Goal: Transaction & Acquisition: Purchase product/service

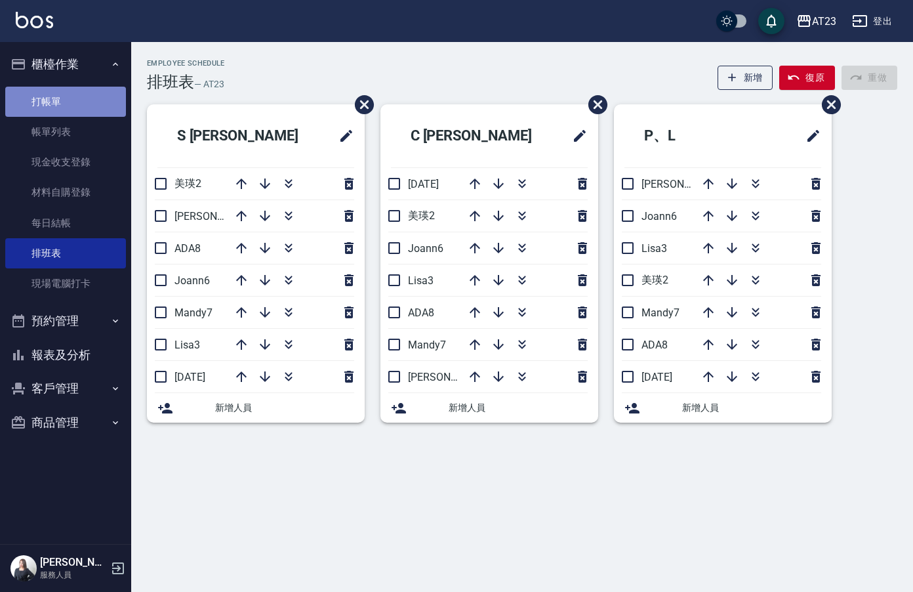
click at [50, 105] on link "打帳單" at bounding box center [65, 102] width 121 height 30
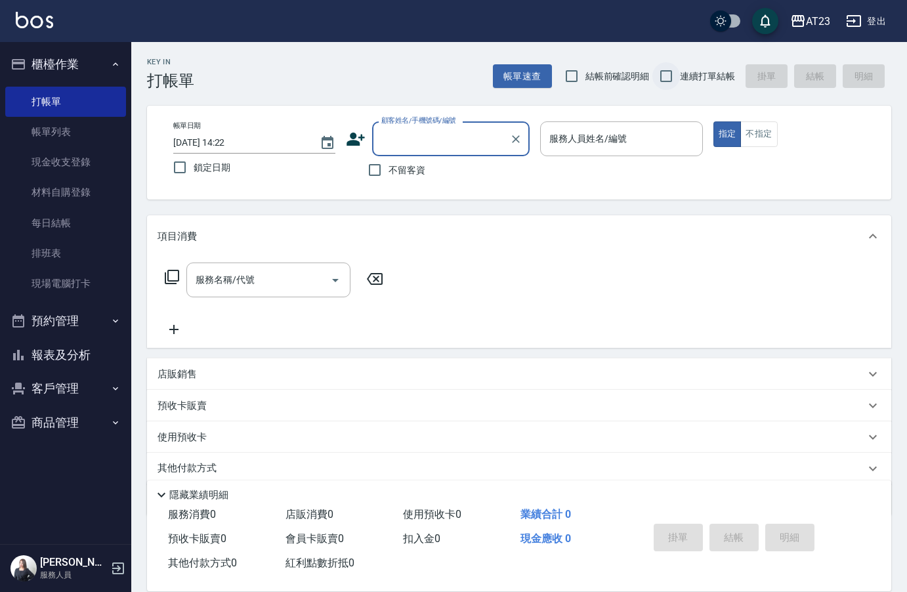
click at [663, 74] on input "連續打單結帳" at bounding box center [666, 76] width 28 height 28
checkbox input "true"
click at [382, 171] on input "不留客資" at bounding box center [375, 170] width 28 height 28
checkbox input "true"
drag, startPoint x: 648, startPoint y: 167, endPoint x: 656, endPoint y: 134, distance: 33.9
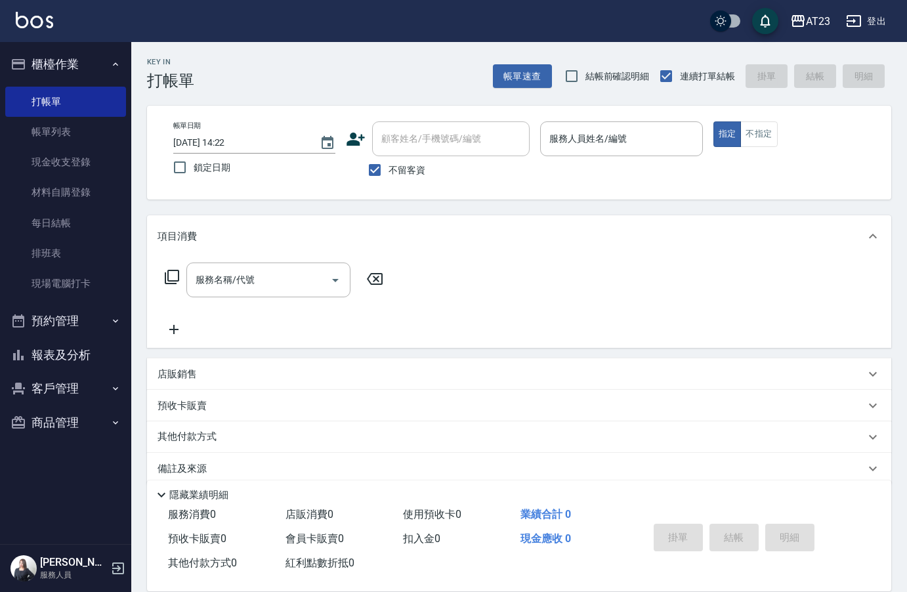
click at [650, 157] on p at bounding box center [621, 163] width 162 height 14
click at [656, 134] on input "服務人員姓名/編號" at bounding box center [621, 138] width 150 height 23
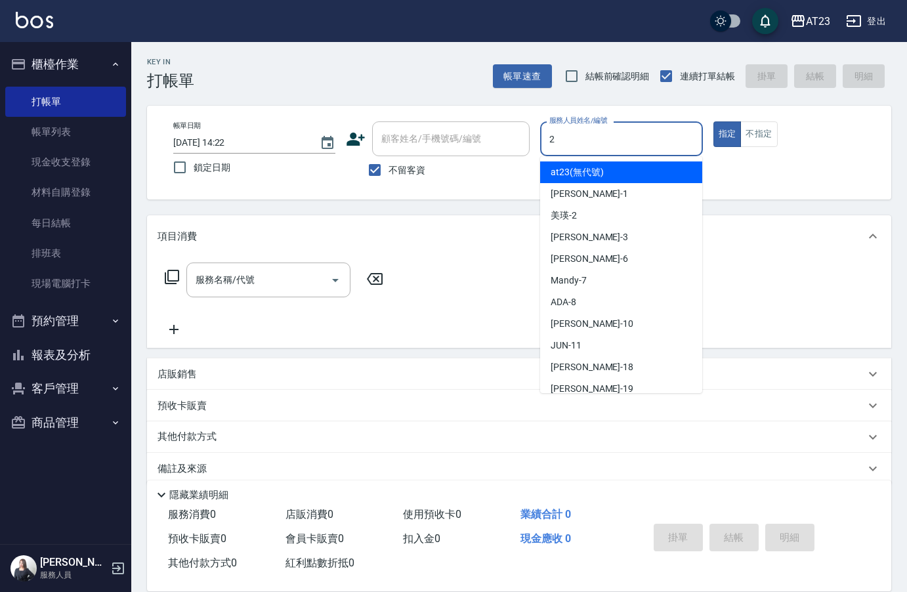
type input "美瑛-2"
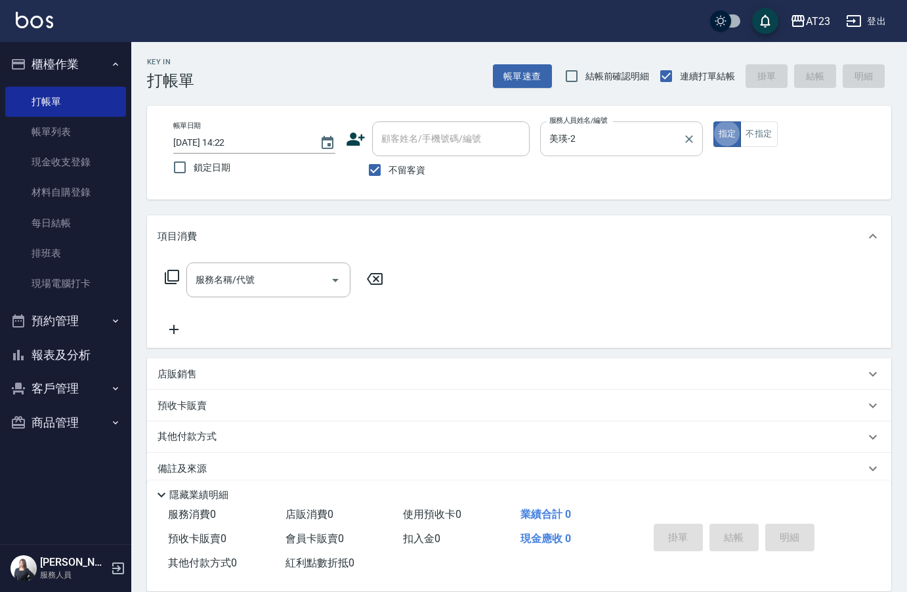
type button "true"
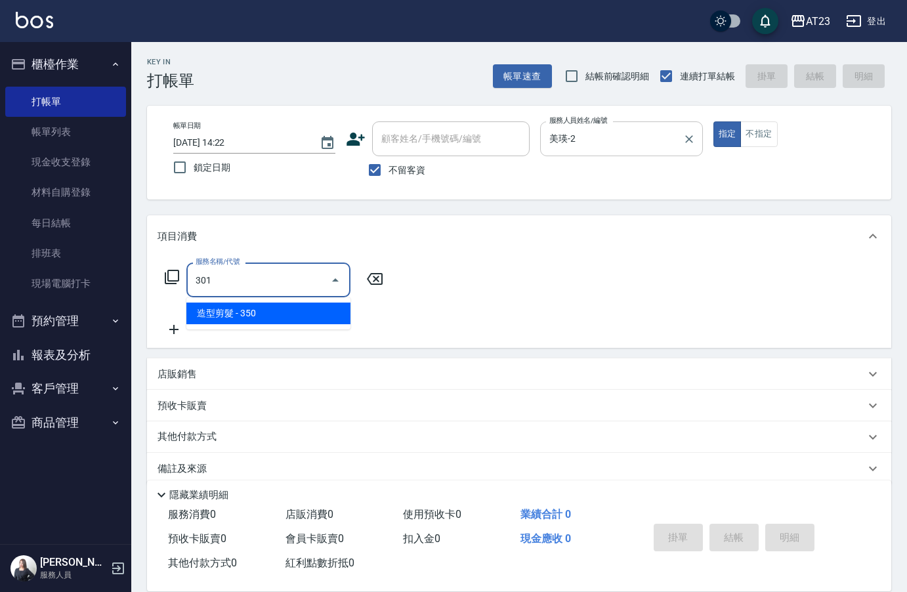
type input "造型剪髮(301)"
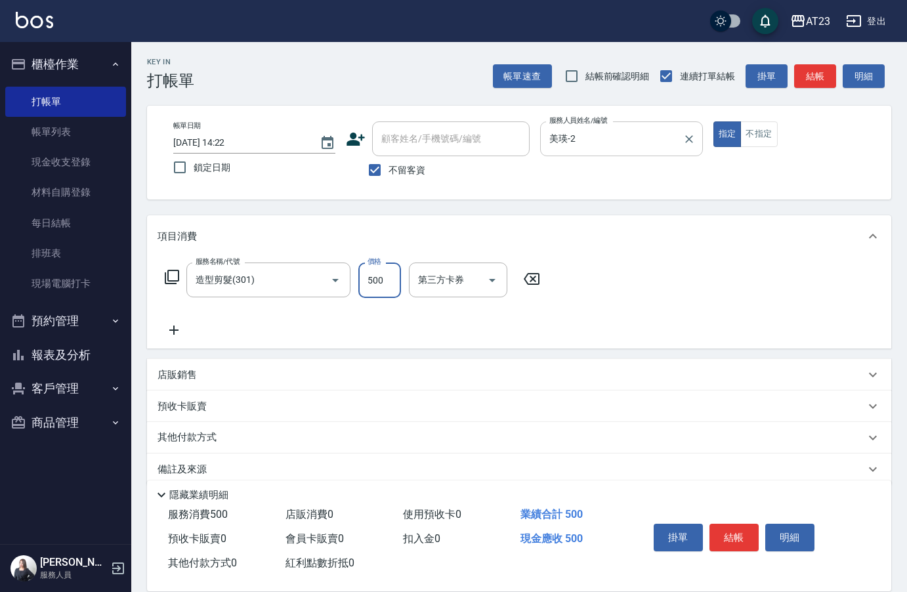
type input "500"
click at [736, 532] on button "結帳" at bounding box center [733, 538] width 49 height 28
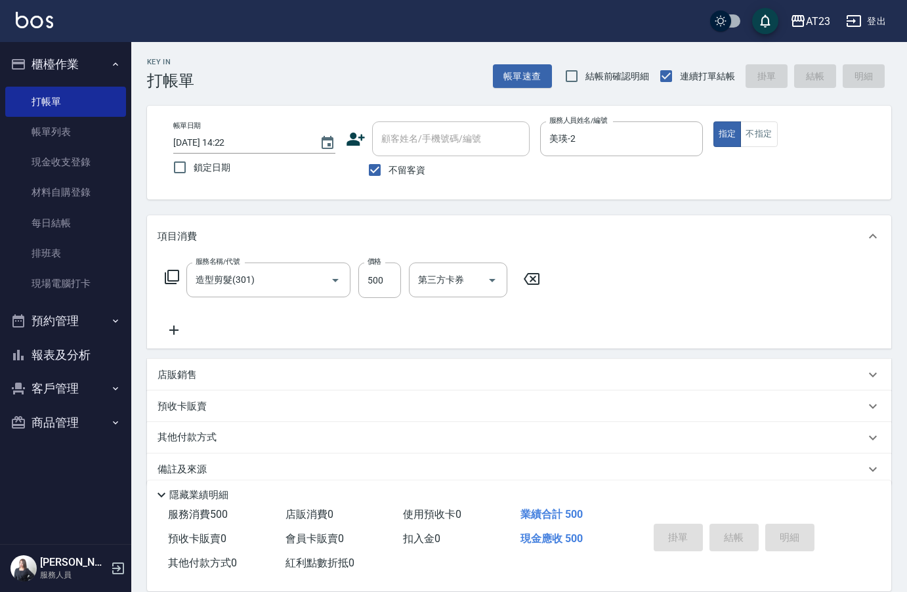
type input "[DATE] 14:24"
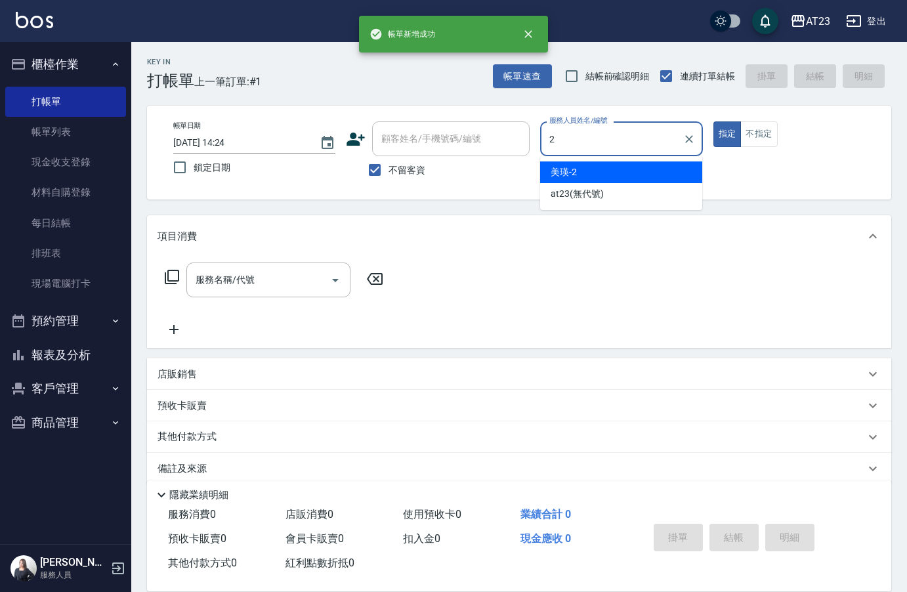
type input "美瑛-2"
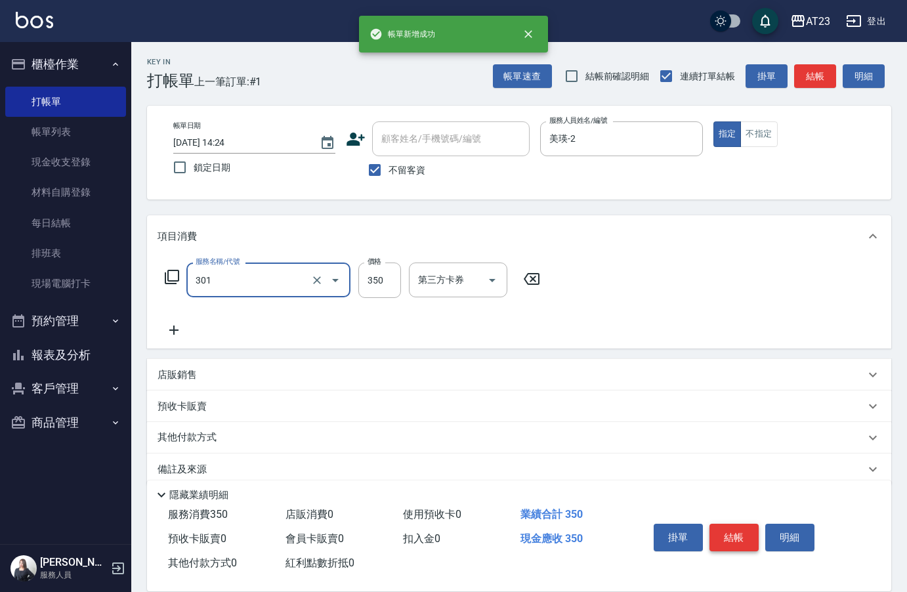
type input "造型剪髮(301)"
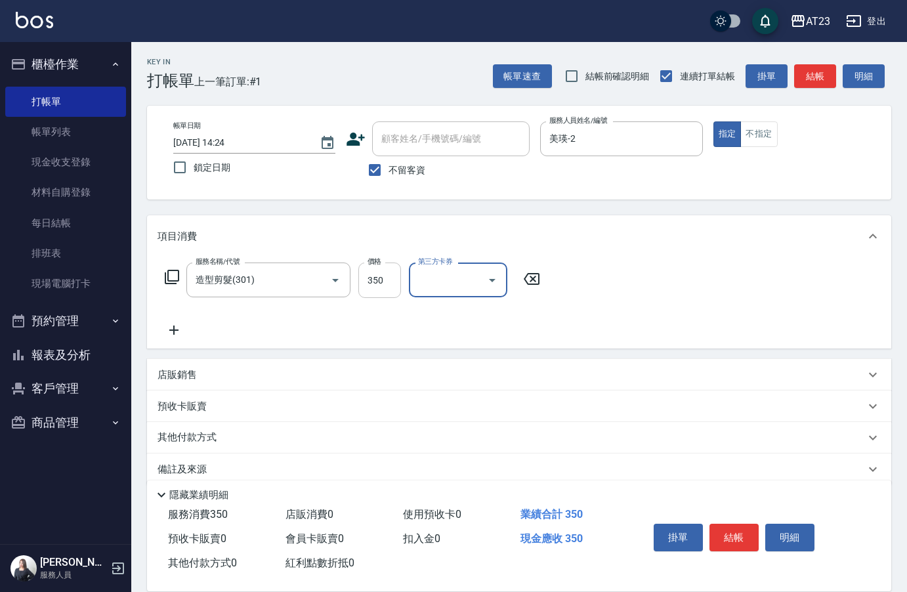
click at [376, 281] on input "350" at bounding box center [379, 279] width 43 height 35
type input "500"
click at [750, 535] on button "結帳" at bounding box center [733, 538] width 49 height 28
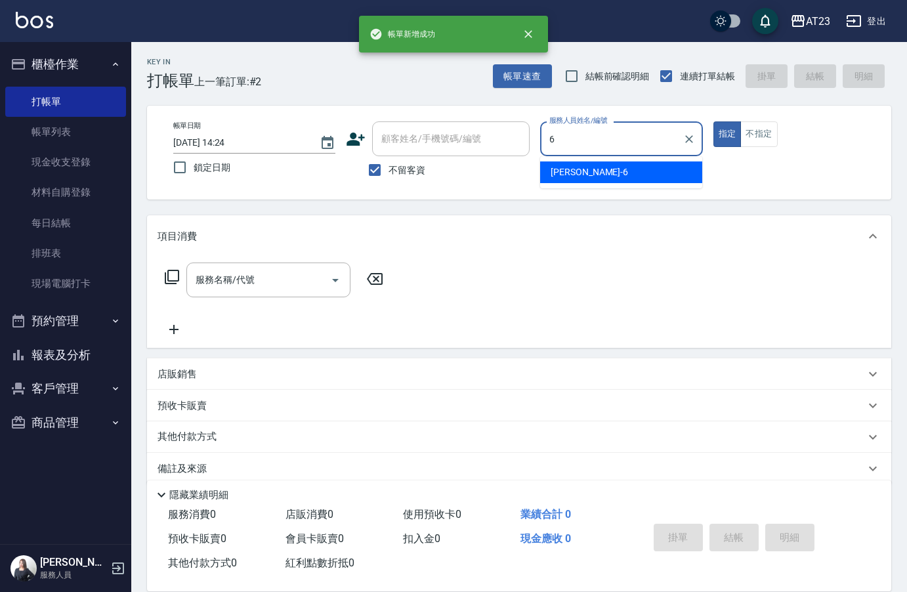
type input "Joann-6"
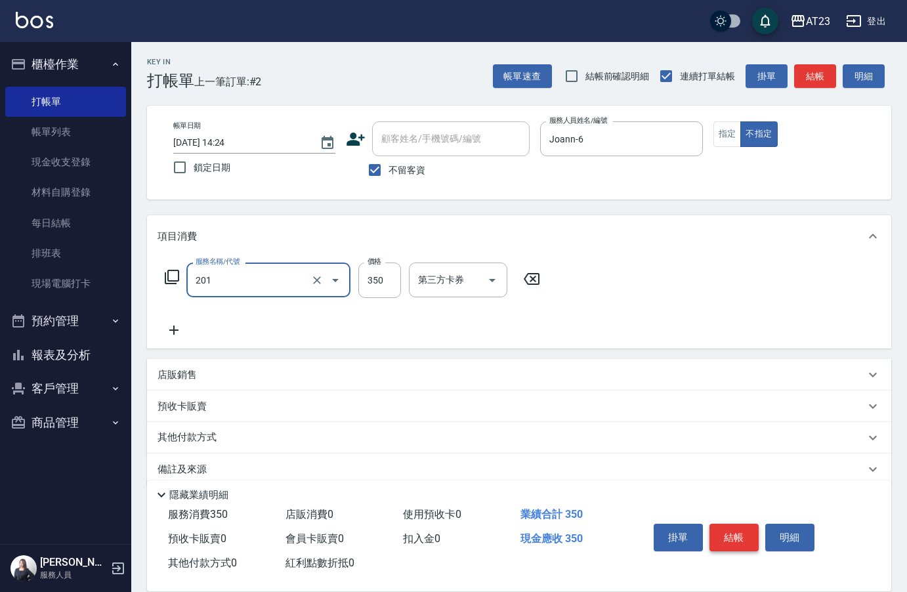
type input "一般洗髮(201)"
type input "200"
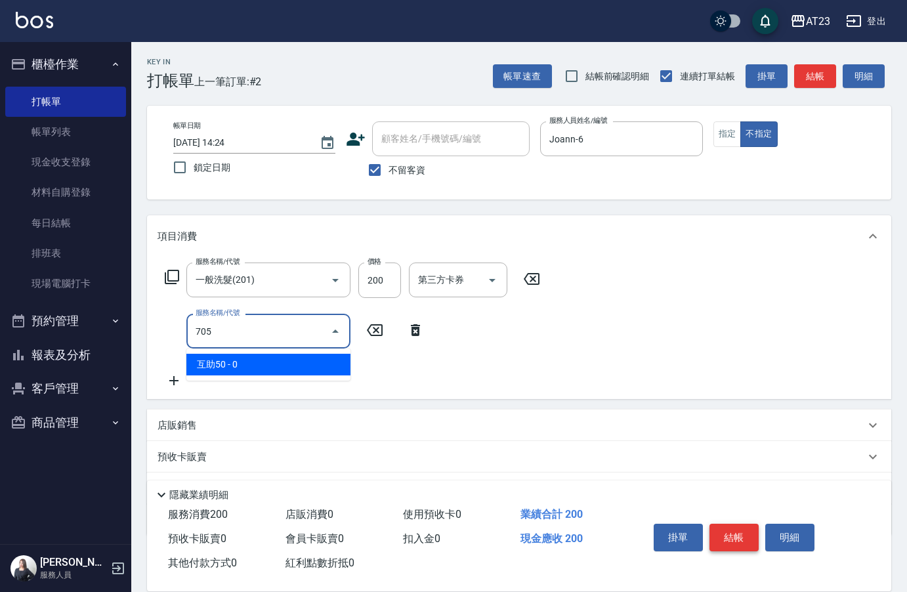
type input "互助50(705)"
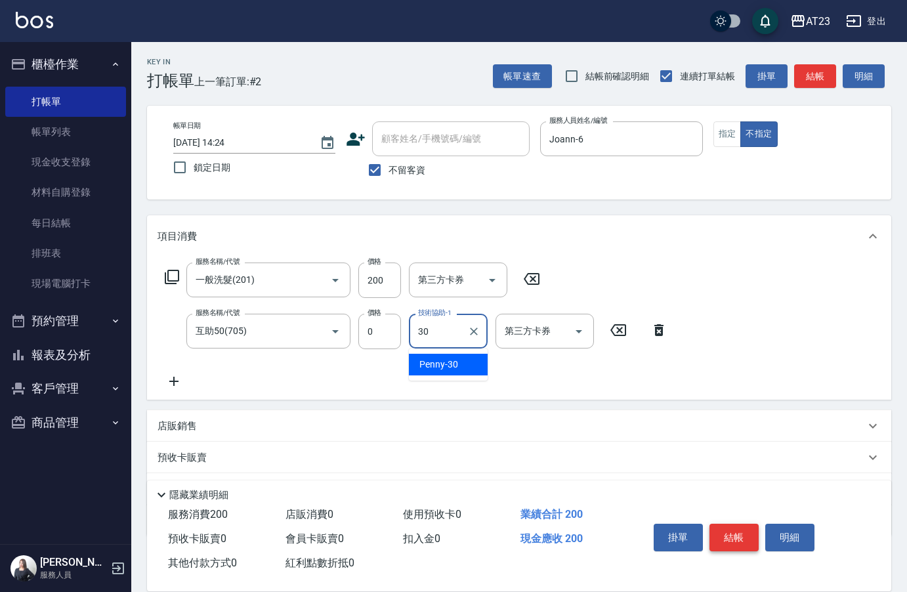
type input "Penny-30"
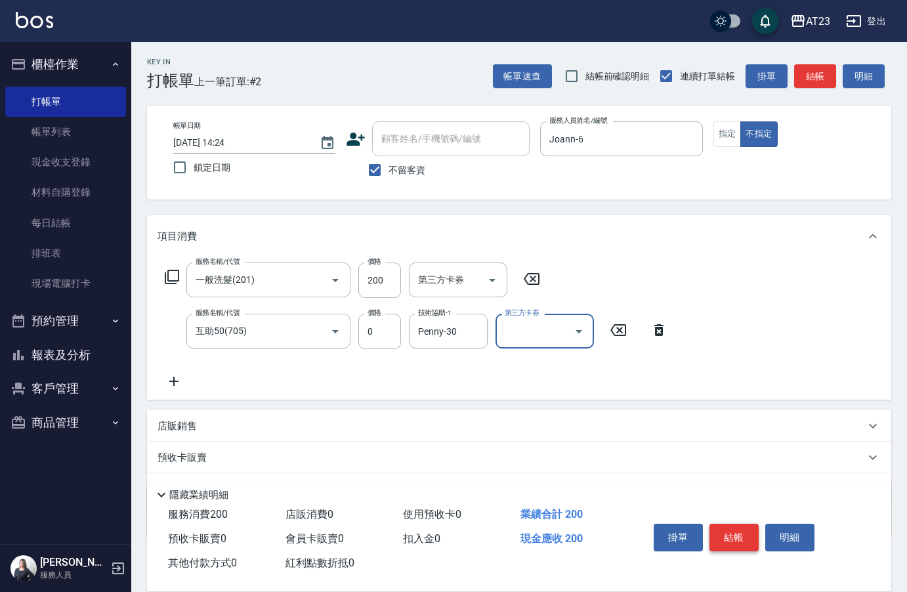
click at [750, 535] on button "結帳" at bounding box center [733, 538] width 49 height 28
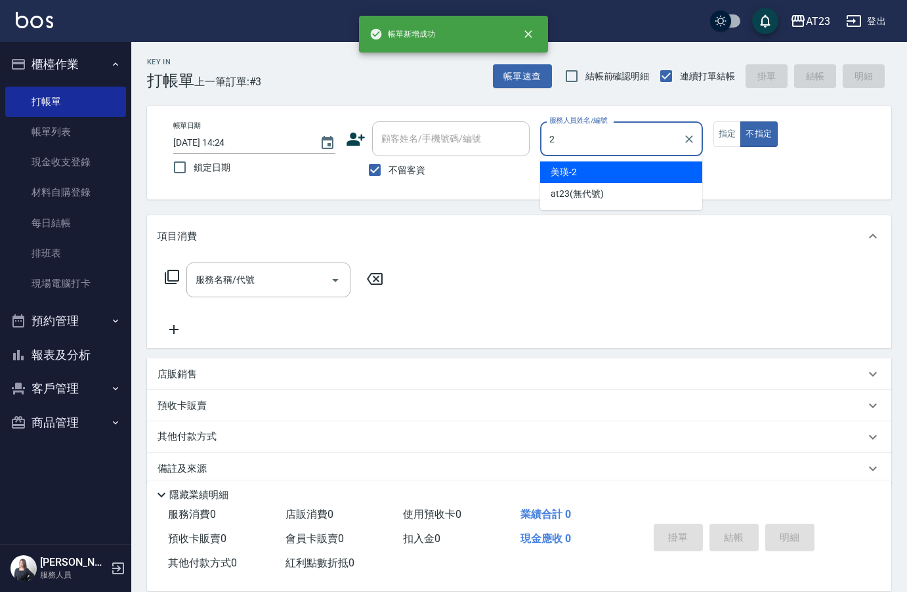
type input "美瑛-2"
type button "false"
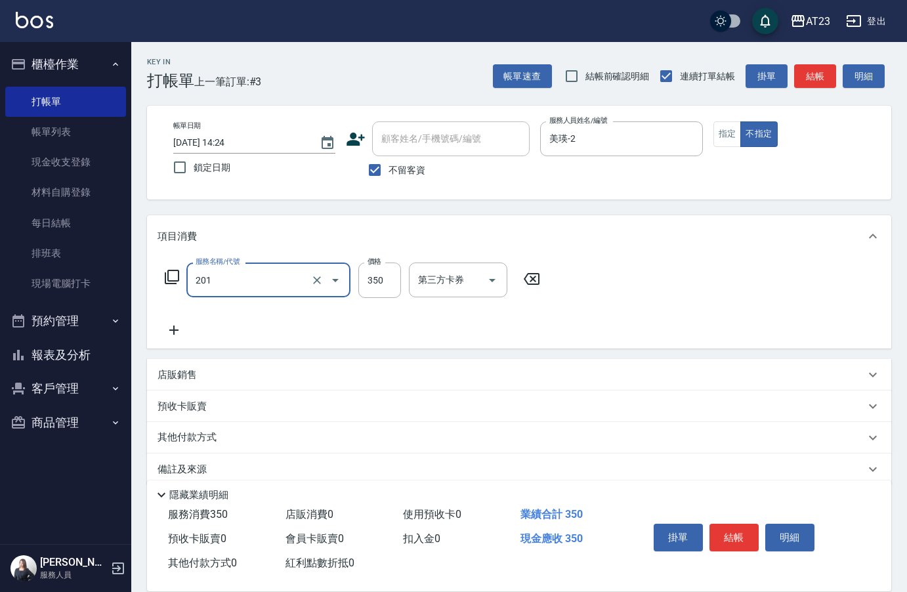
type input "一般洗髮(201)"
type input "200"
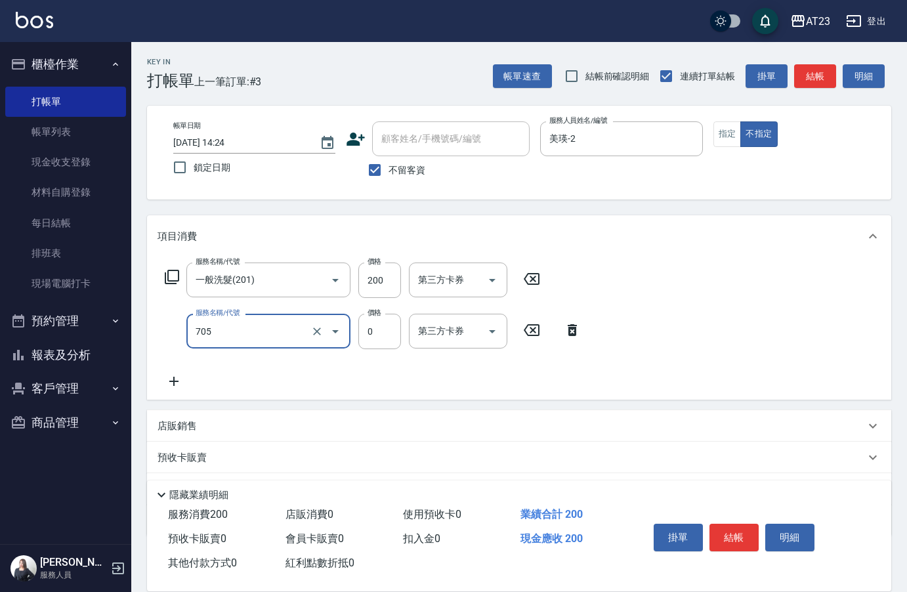
type input "互助50(705)"
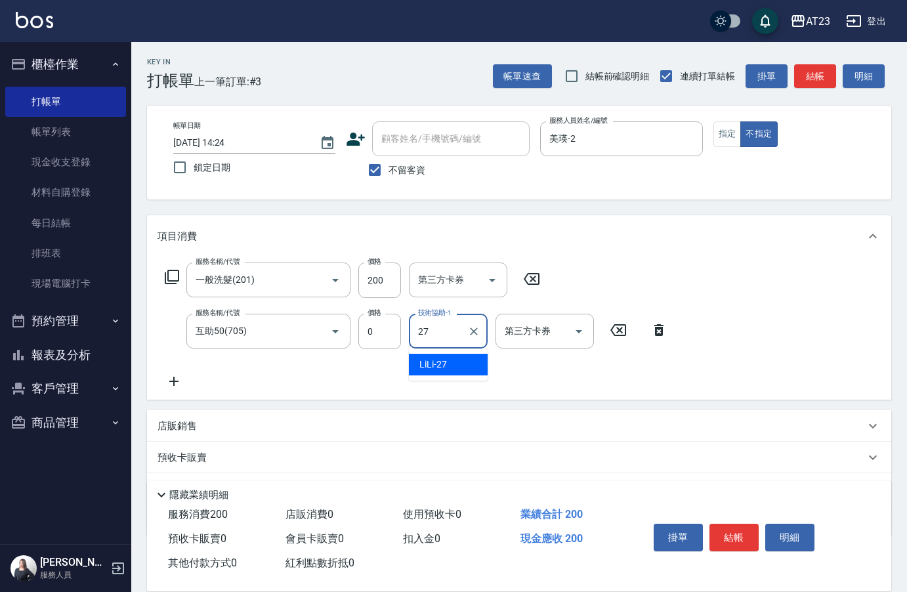
type input "LiLi-27"
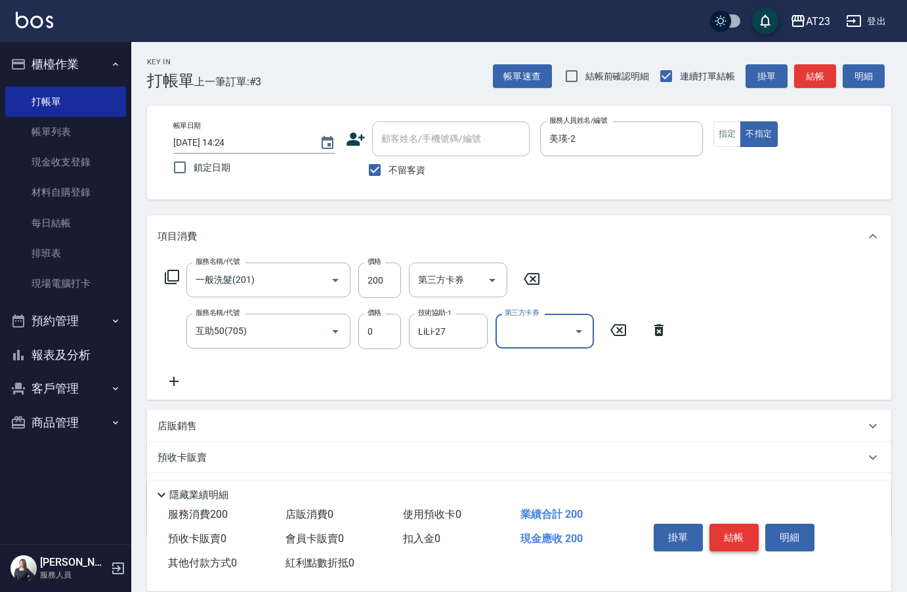
click at [752, 528] on button "結帳" at bounding box center [733, 538] width 49 height 28
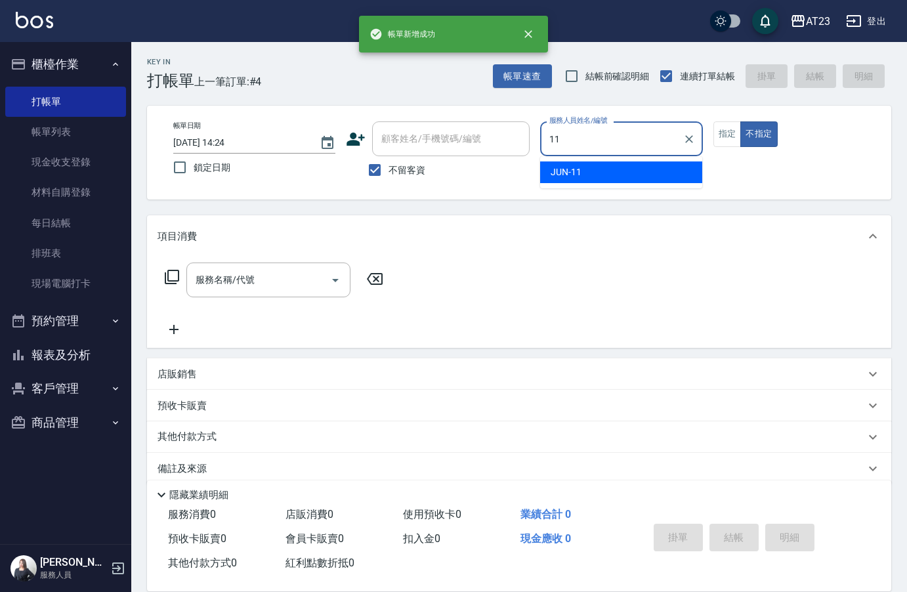
type input "JUN-11"
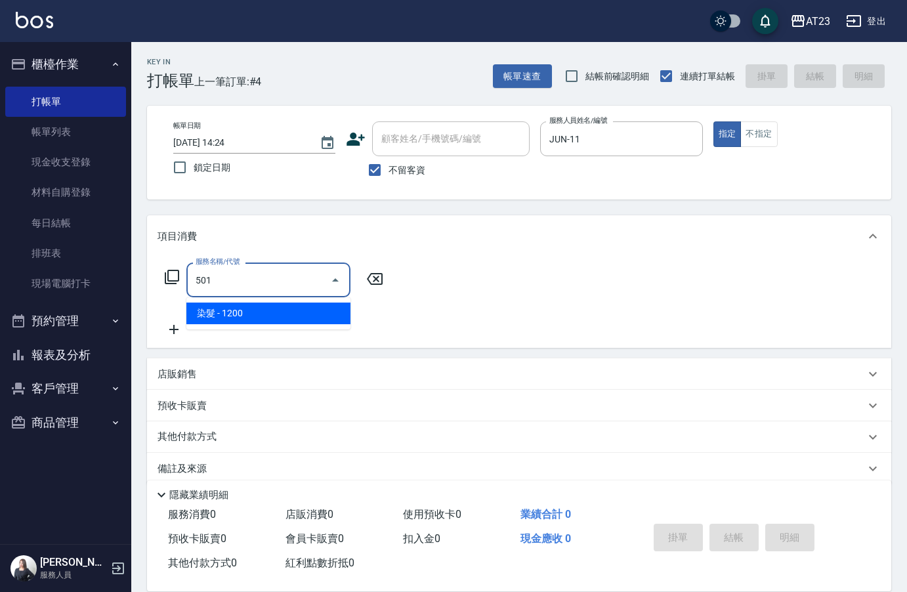
type input "染髮(501)"
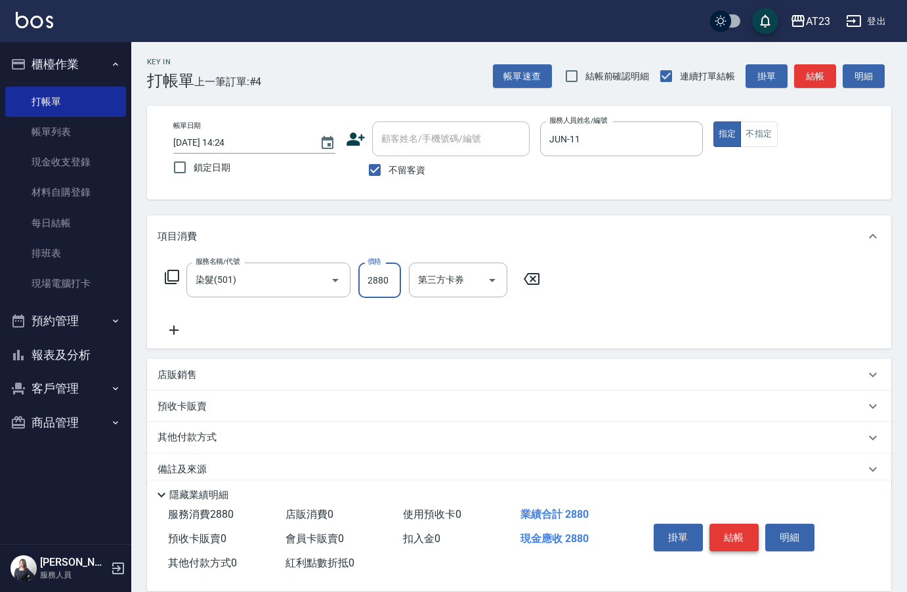
type input "2880"
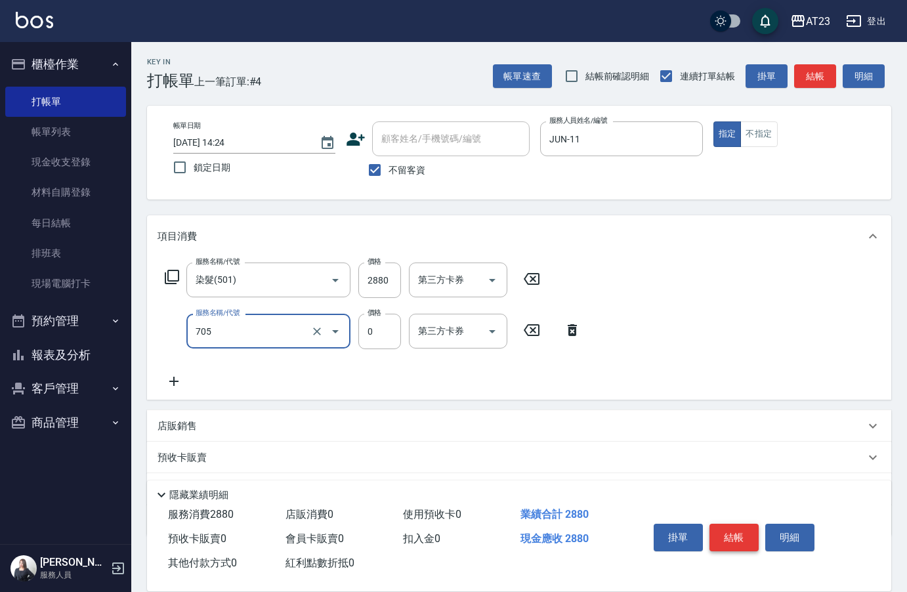
type input "互助50(705)"
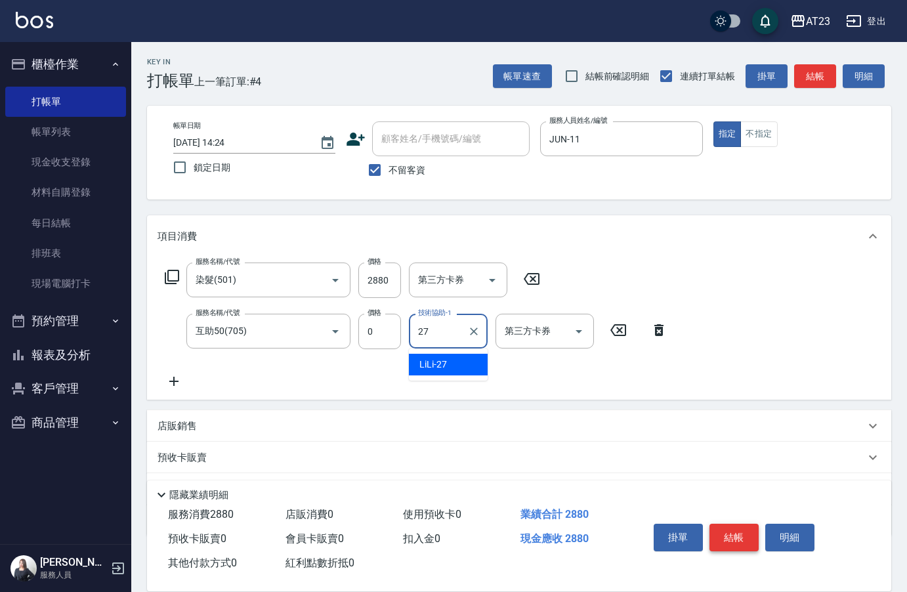
type input "LiLi-27"
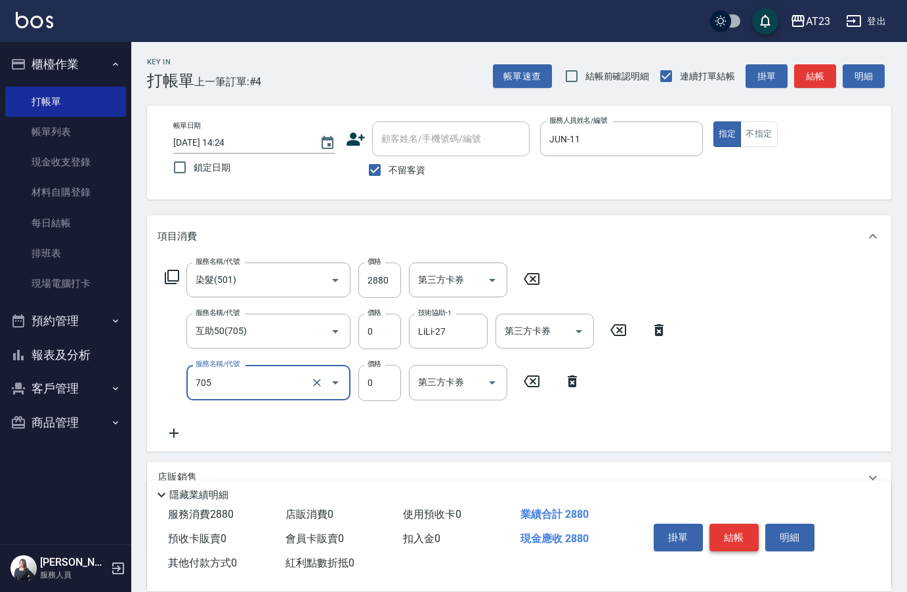
type input "互助50(705)"
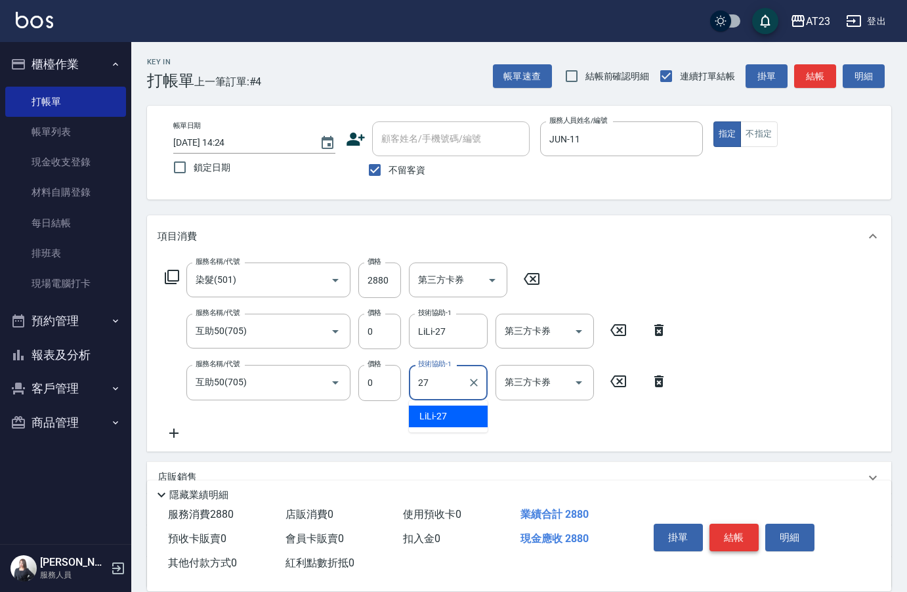
type input "LiLi-27"
click at [752, 537] on button "結帳" at bounding box center [733, 538] width 49 height 28
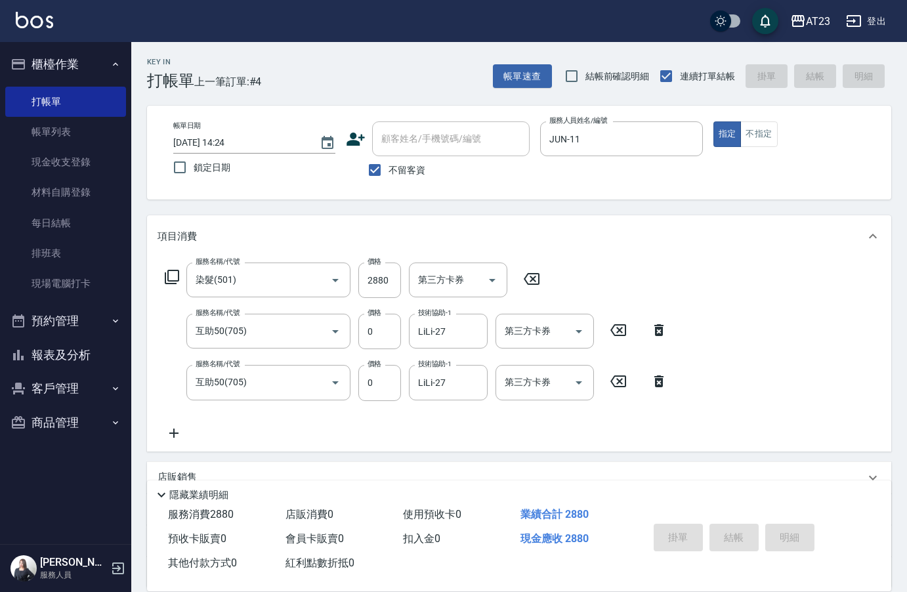
type input "[DATE] 14:25"
